Goal: Task Accomplishment & Management: Manage account settings

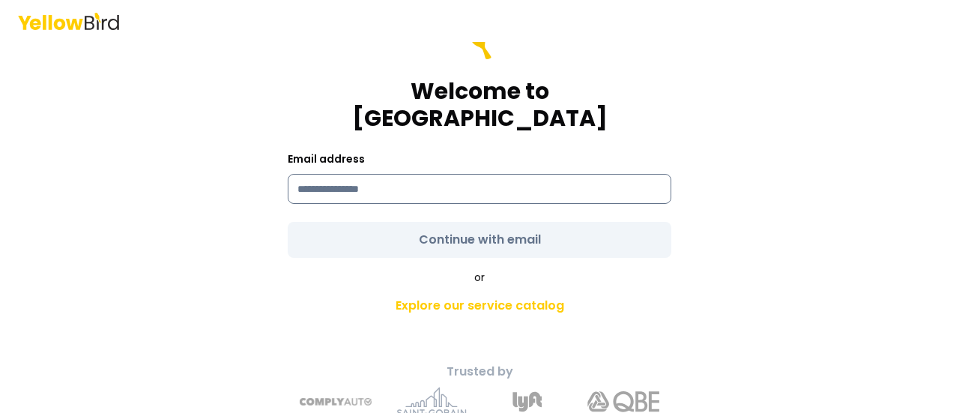
click at [414, 174] on input at bounding box center [480, 189] width 384 height 30
type input "**********"
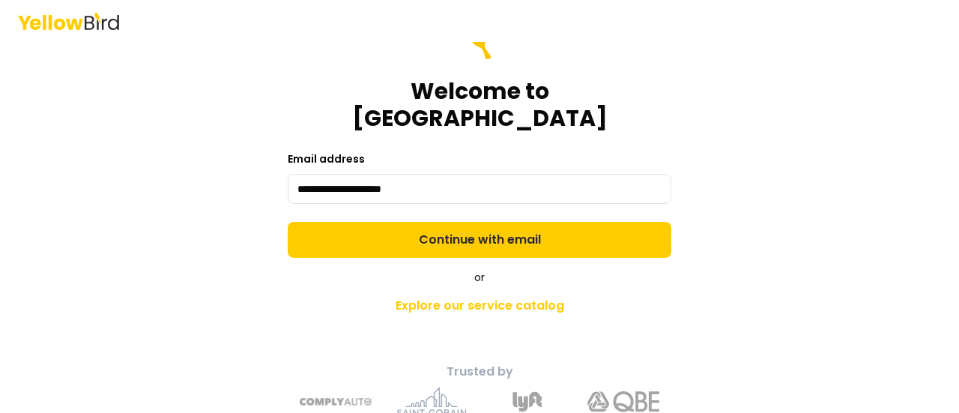
click at [421, 211] on form "**********" at bounding box center [480, 141] width 384 height 234
click at [421, 222] on button "Continue with email" at bounding box center [480, 240] width 384 height 36
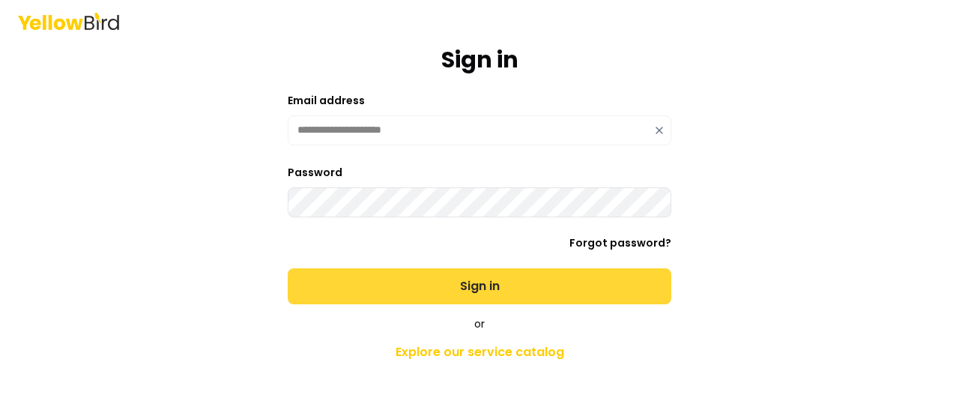
click at [423, 280] on button "Sign in" at bounding box center [480, 286] width 384 height 36
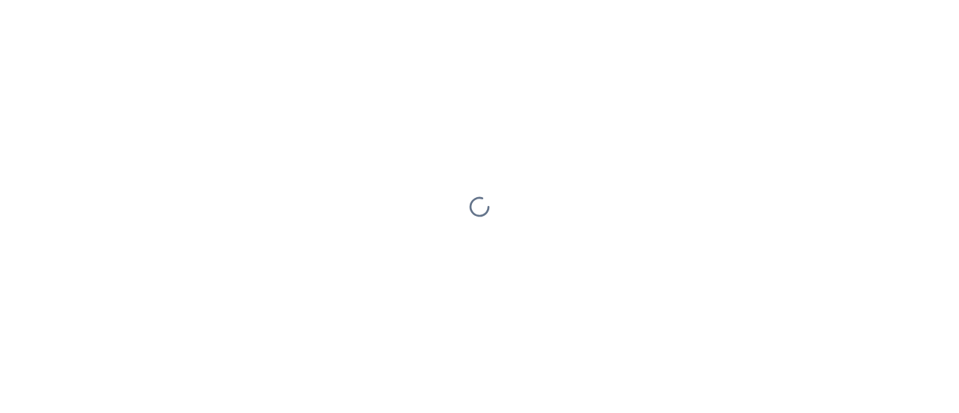
click at [423, 280] on div at bounding box center [479, 206] width 959 height 413
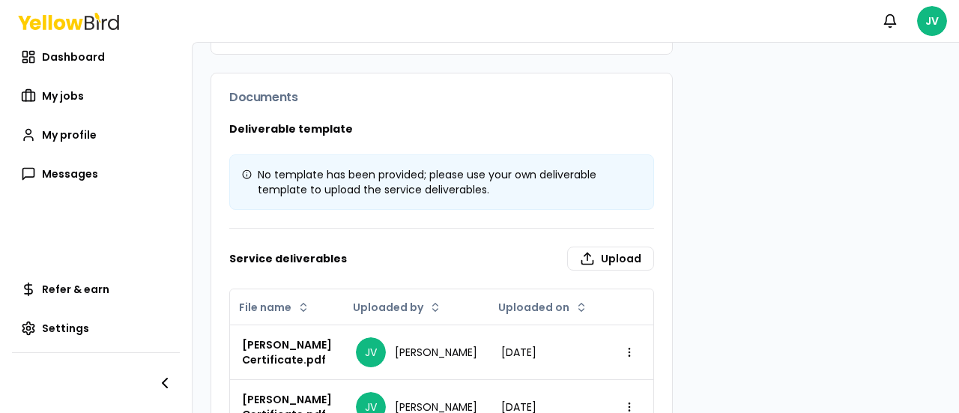
scroll to position [525, 0]
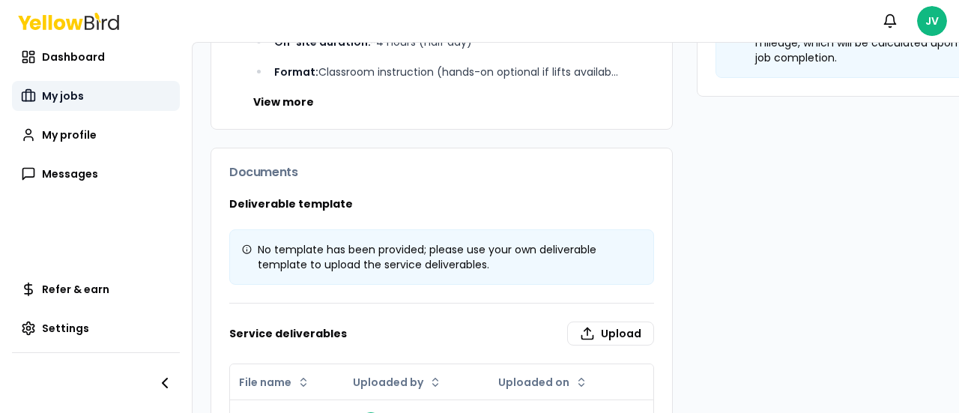
click at [79, 98] on span "My jobs" at bounding box center [63, 95] width 42 height 15
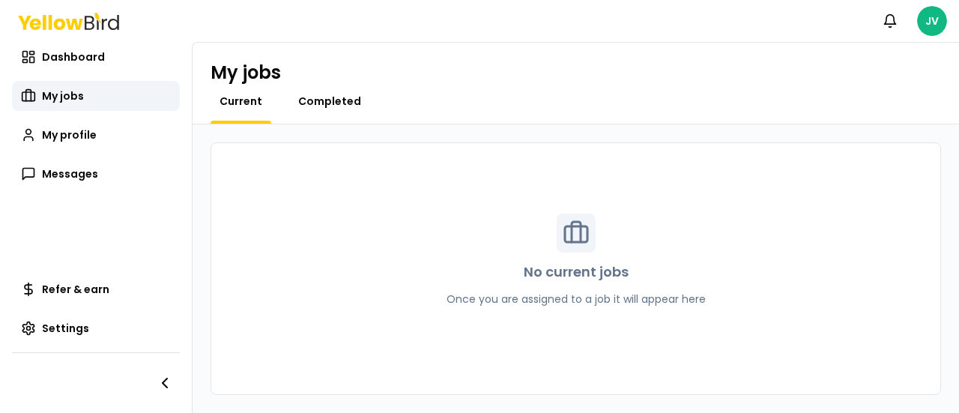
click at [310, 100] on span "Completed" at bounding box center [329, 101] width 63 height 15
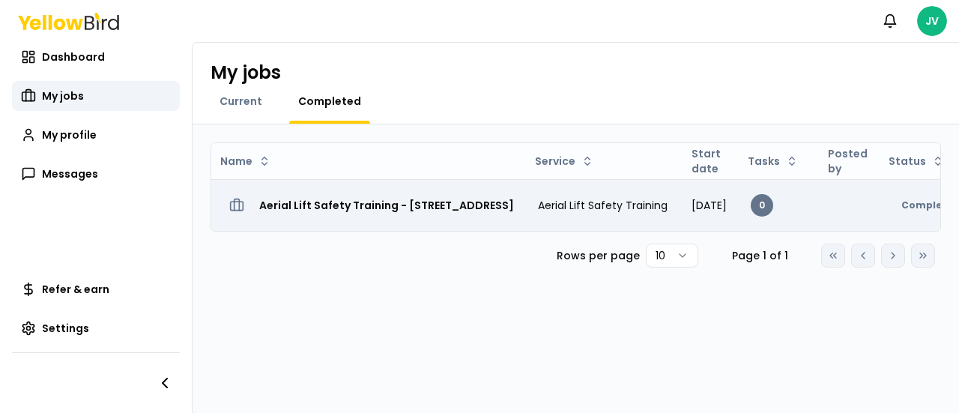
click at [331, 197] on h3 "Aerial Lift Safety Training - [STREET_ADDRESS]" at bounding box center [386, 205] width 255 height 27
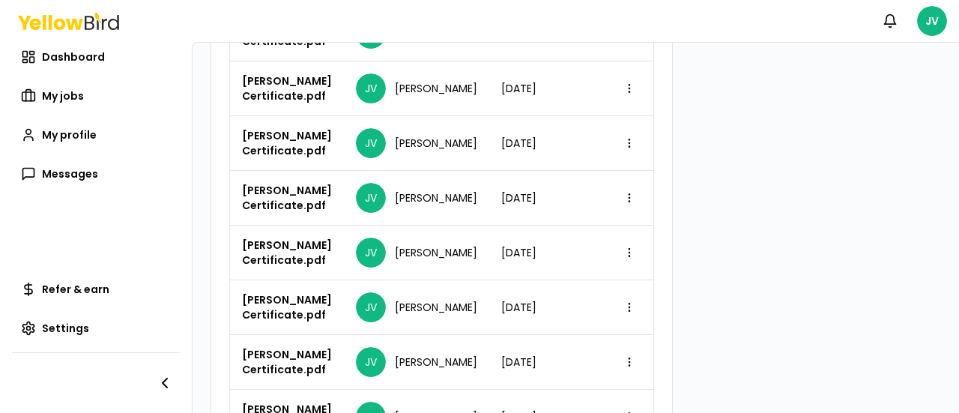
scroll to position [974, 0]
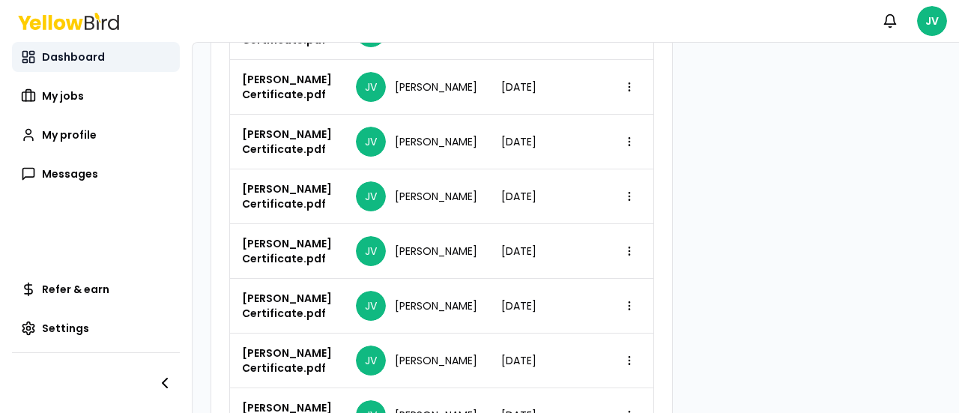
click at [91, 59] on span "Dashboard" at bounding box center [73, 56] width 63 height 15
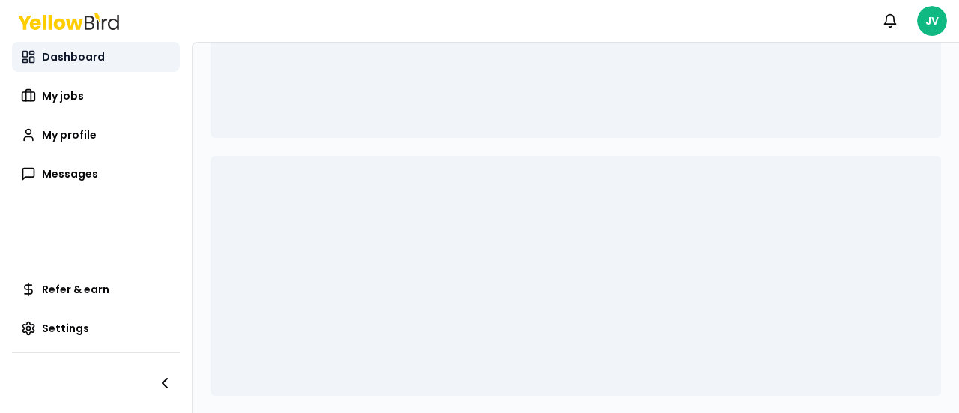
scroll to position [18, 0]
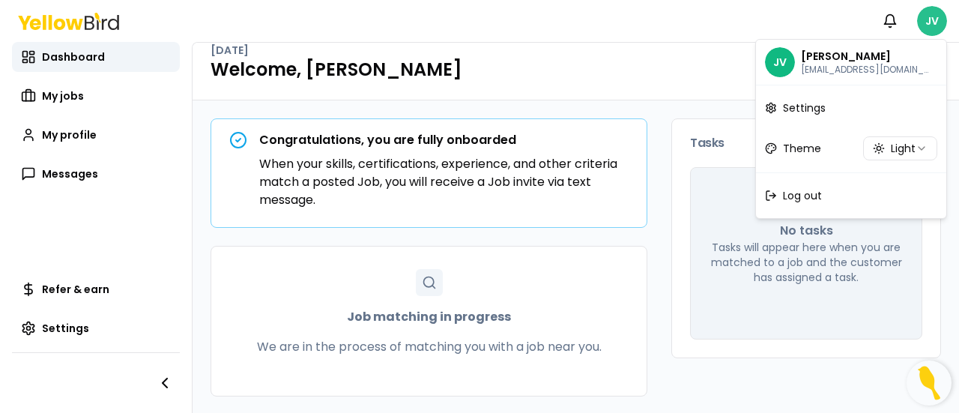
click at [935, 11] on html "Notifications JV Dashboard My jobs My profile Messages Refer & earn Settings [D…" at bounding box center [479, 206] width 959 height 413
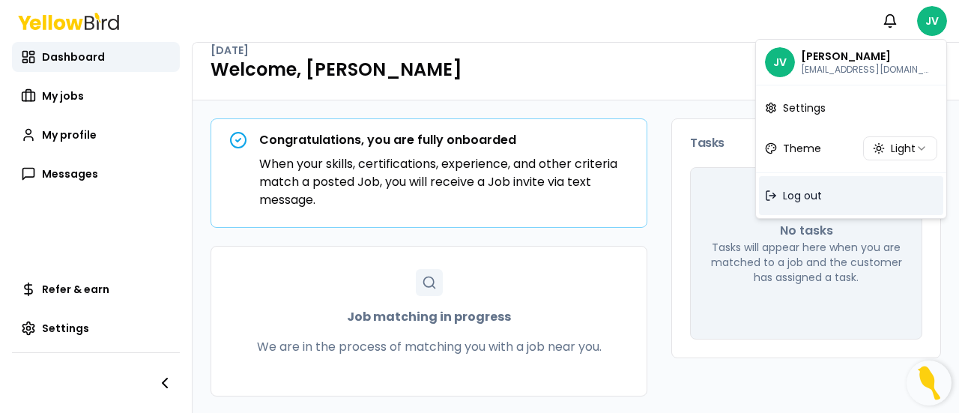
click at [803, 193] on span "Log out" at bounding box center [802, 195] width 39 height 15
